Goal: Information Seeking & Learning: Learn about a topic

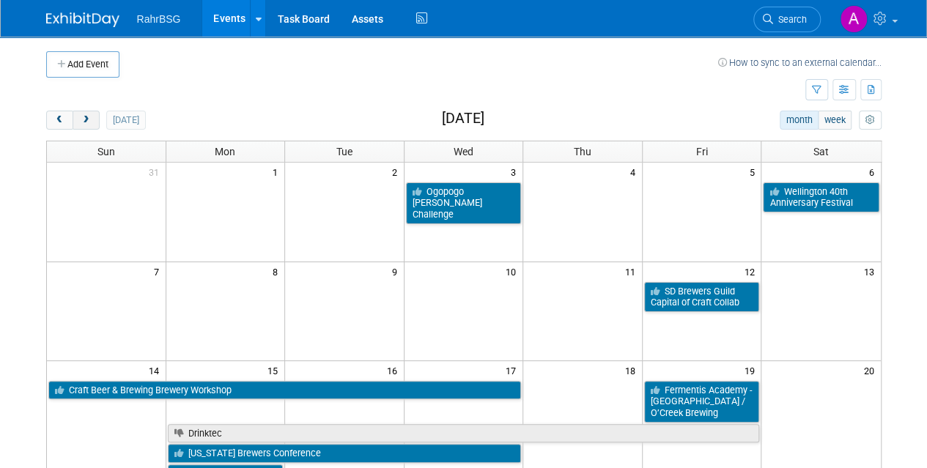
click at [89, 124] on button "next" at bounding box center [86, 120] width 27 height 19
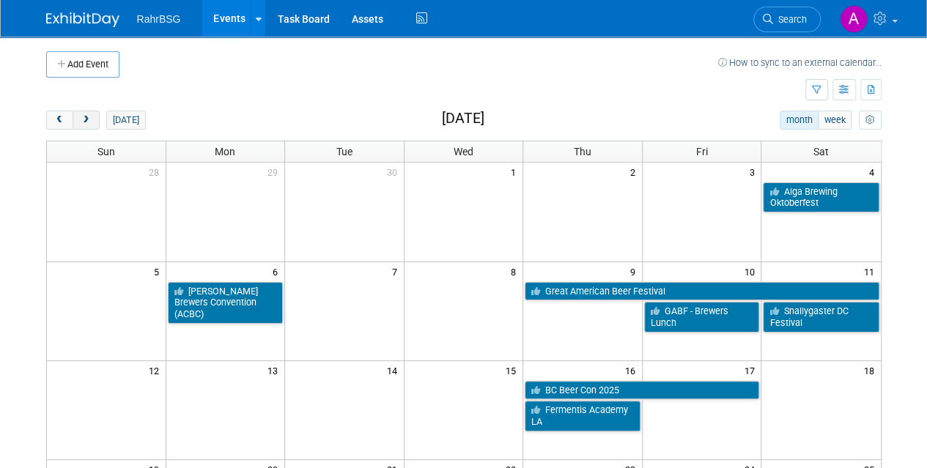
click at [88, 125] on button "next" at bounding box center [86, 120] width 27 height 19
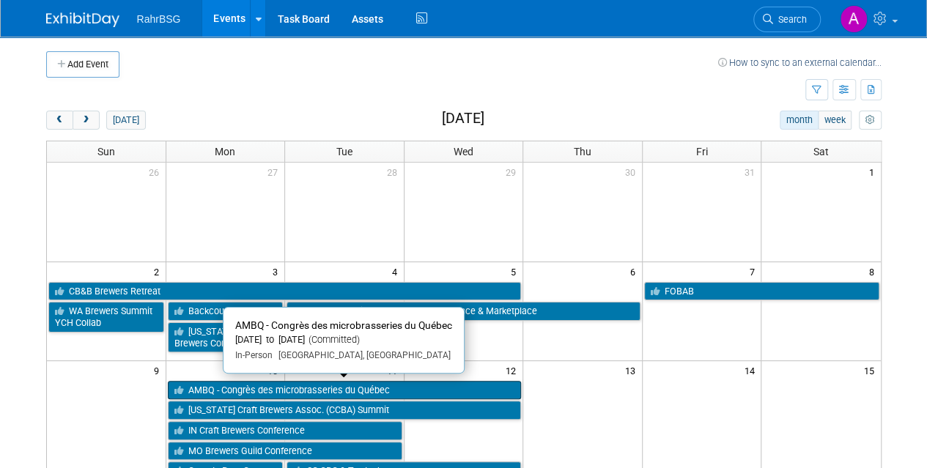
click at [362, 384] on link "AMBQ - Congrès des microbrasseries du Québec" at bounding box center [345, 390] width 354 height 19
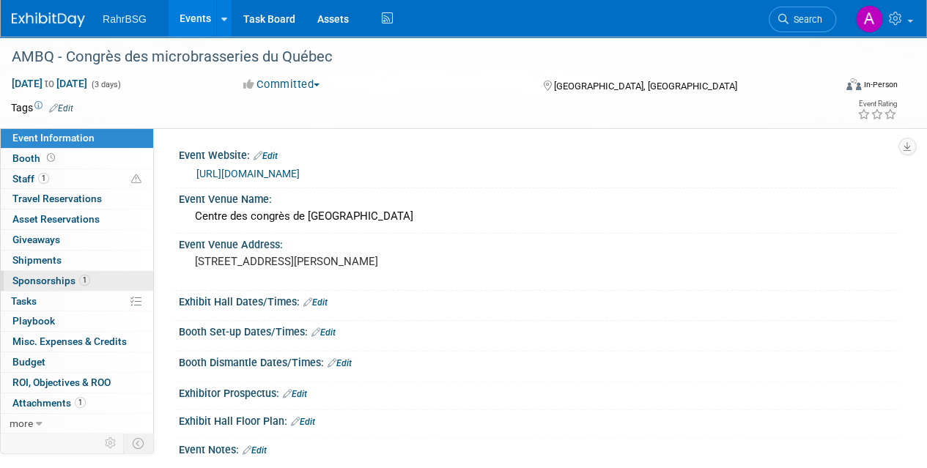
click at [62, 281] on span "Sponsorships 1" at bounding box center [51, 281] width 78 height 12
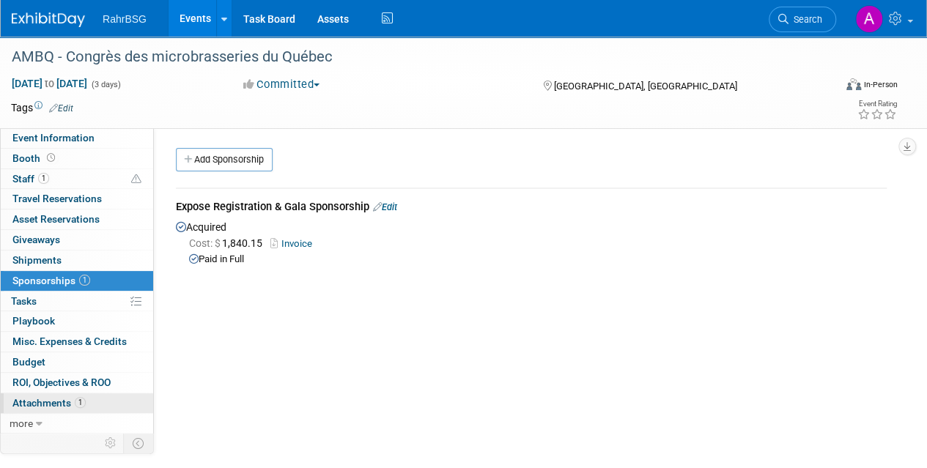
click at [62, 401] on span "Attachments 1" at bounding box center [48, 403] width 73 height 12
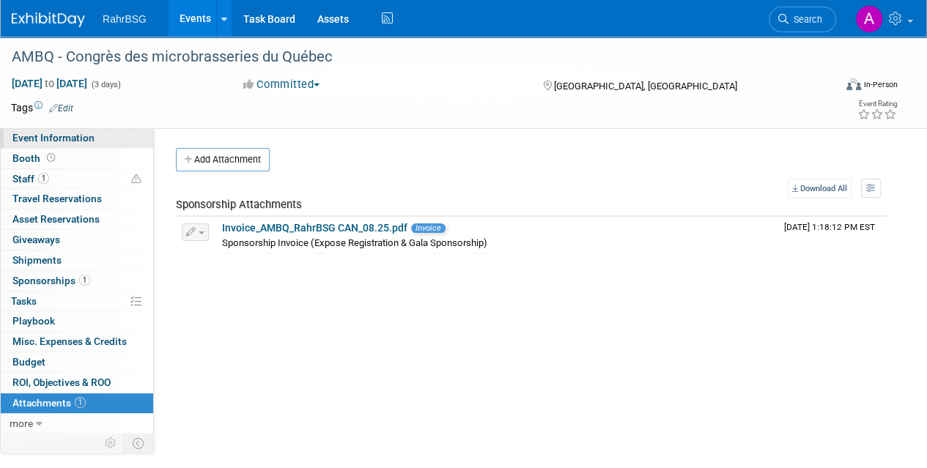
click at [29, 137] on span "Event Information" at bounding box center [53, 138] width 82 height 12
